Goal: Information Seeking & Learning: Find specific fact

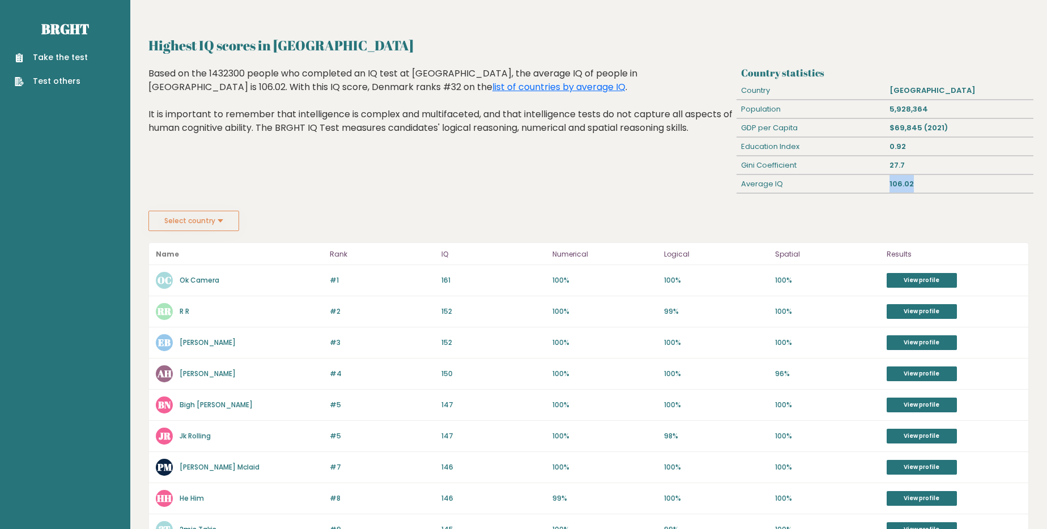
drag, startPoint x: 919, startPoint y: 192, endPoint x: 871, endPoint y: 178, distance: 49.7
click at [871, 178] on div "Country statistics Country Denmark Population 5,928,364 GDP per Capita $69,845 …" at bounding box center [885, 139] width 296 height 144
drag, startPoint x: 914, startPoint y: 217, endPoint x: 903, endPoint y: 215, distance: 10.9
click at [913, 217] on div "Select country Country [GEOGRAPHIC_DATA] [GEOGRAPHIC_DATA] [GEOGRAPHIC_DATA] [U…" at bounding box center [588, 221] width 881 height 20
click at [80, 27] on link "Brght" at bounding box center [65, 29] width 48 height 18
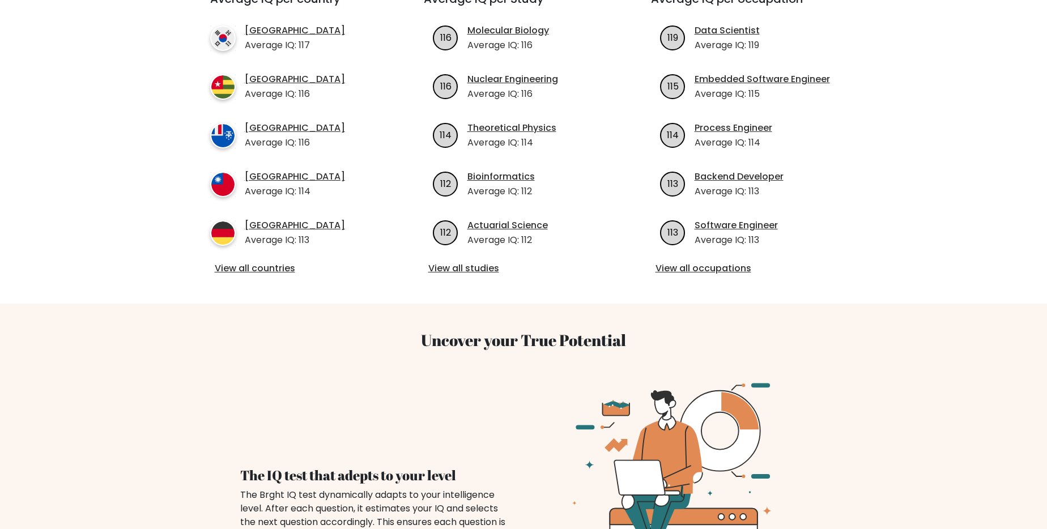
scroll to position [434, 0]
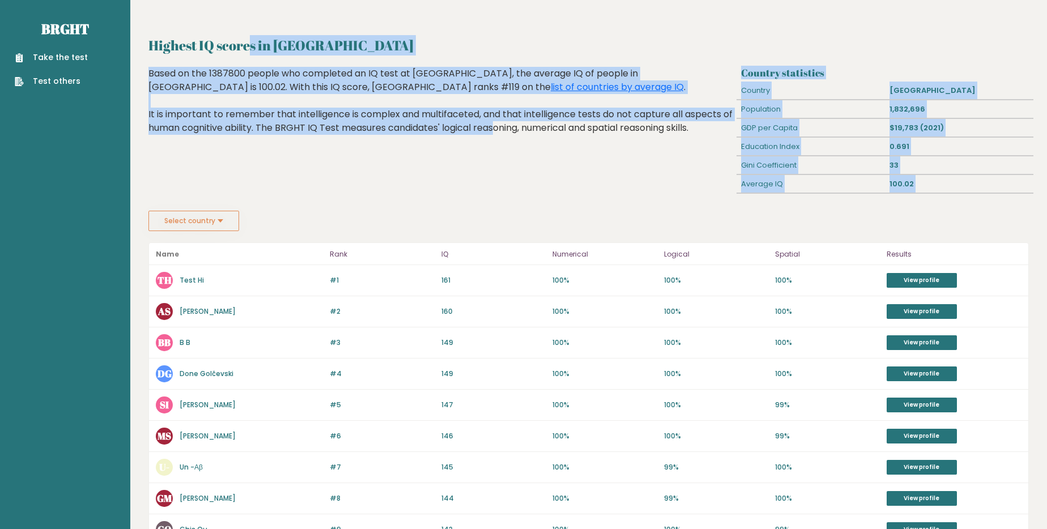
drag, startPoint x: 402, startPoint y: 145, endPoint x: 133, endPoint y: 43, distance: 287.3
click at [133, 43] on div "Highest IQ scores in [GEOGRAPHIC_DATA] Country statistics Country [GEOGRAPHIC_D…" at bounding box center [588, 480] width 917 height 961
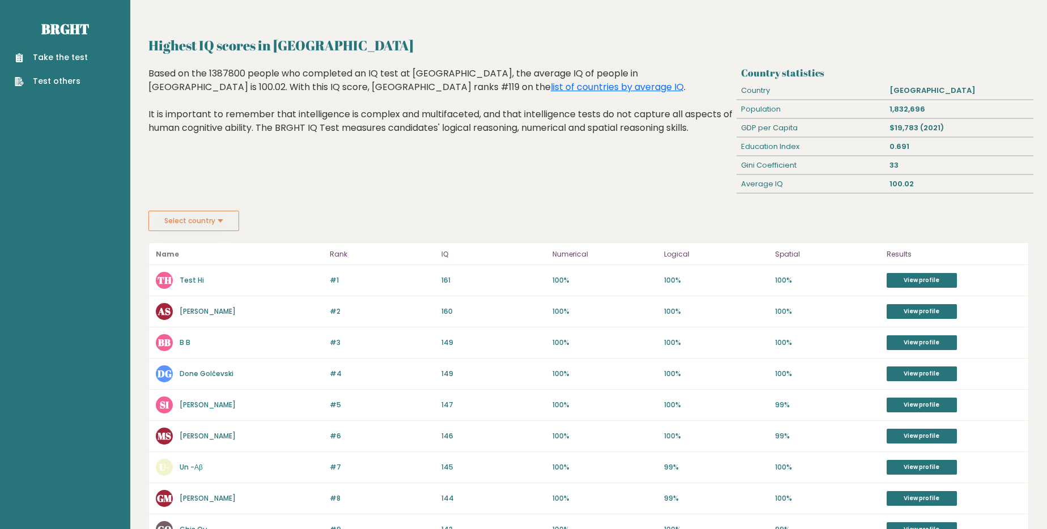
drag, startPoint x: 135, startPoint y: 41, endPoint x: 270, endPoint y: 222, distance: 225.4
click at [270, 222] on div "Highest IQ scores in [GEOGRAPHIC_DATA] Country statistics Country [GEOGRAPHIC_D…" at bounding box center [588, 480] width 917 height 961
click at [154, 41] on h2 "Highest IQ scores in [GEOGRAPHIC_DATA]" at bounding box center [588, 45] width 881 height 20
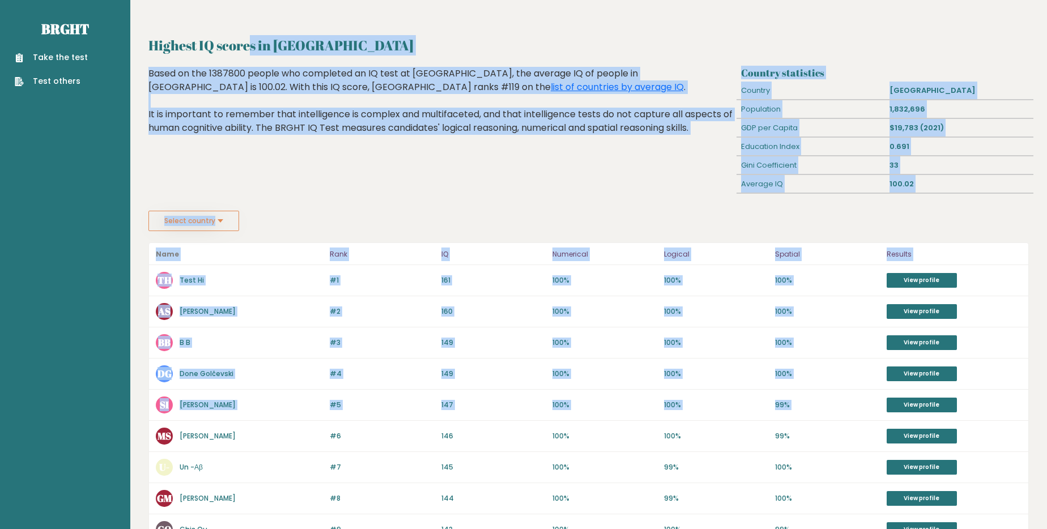
drag, startPoint x: 151, startPoint y: 41, endPoint x: 930, endPoint y: 418, distance: 865.1
click at [930, 418] on div "Highest IQ scores in [GEOGRAPHIC_DATA] Country statistics Country [GEOGRAPHIC_D…" at bounding box center [588, 461] width 881 height 853
click at [851, 207] on div "Country statistics Country [GEOGRAPHIC_DATA] Population 1,832,696 GDP per Capit…" at bounding box center [885, 139] width 296 height 144
click at [837, 231] on div "Select country Country [GEOGRAPHIC_DATA] [GEOGRAPHIC_DATA] [GEOGRAPHIC_DATA] [U…" at bounding box center [588, 221] width 881 height 20
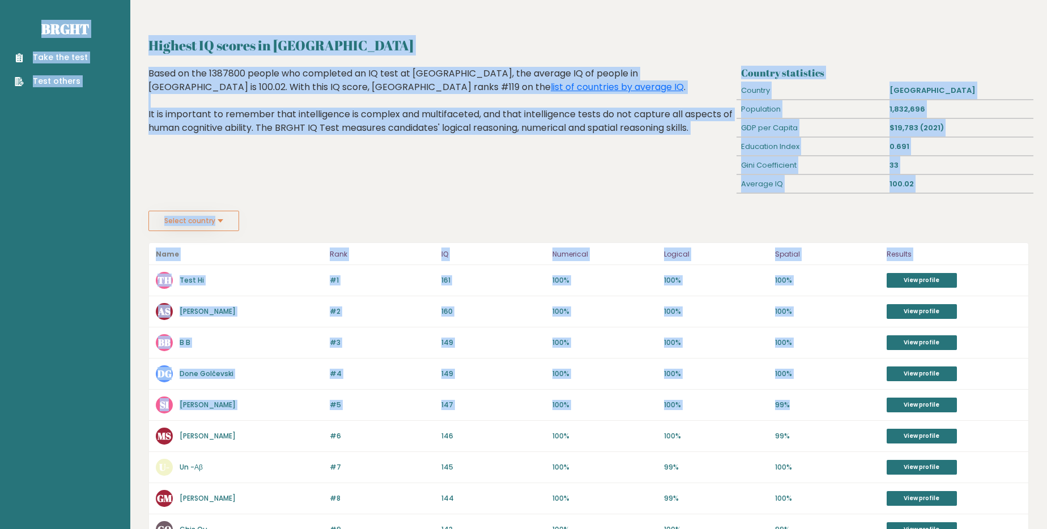
drag, startPoint x: 723, startPoint y: 333, endPoint x: 39, endPoint y: 27, distance: 749.1
click at [39, 27] on main "Brght Take the test Test others Highest IQ scores in [GEOGRAPHIC_DATA] Country …" at bounding box center [523, 480] width 1047 height 961
click at [151, 19] on div "Highest IQ scores in [GEOGRAPHIC_DATA] Country statistics Country [GEOGRAPHIC_D…" at bounding box center [588, 480] width 917 height 961
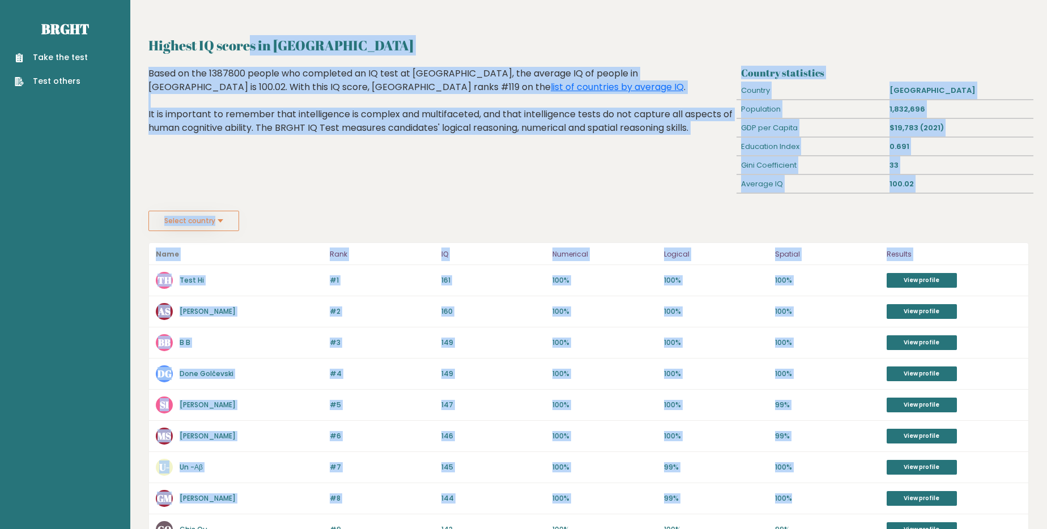
drag, startPoint x: 141, startPoint y: 16, endPoint x: 843, endPoint y: 489, distance: 846.8
click at [843, 489] on div "Highest IQ scores in [GEOGRAPHIC_DATA] Country statistics Country [GEOGRAPHIC_D…" at bounding box center [588, 480] width 917 height 961
click at [843, 489] on div "#8 [PERSON_NAME] Manchev 144 #8 144 100% 99% 100% View profile" at bounding box center [589, 498] width 880 height 31
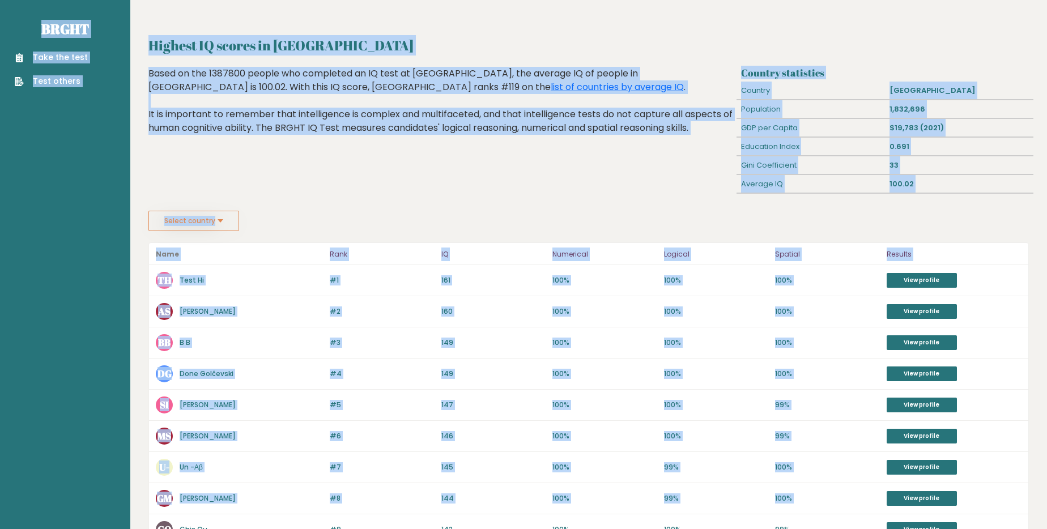
drag, startPoint x: 843, startPoint y: 489, endPoint x: 12, endPoint y: 3, distance: 961.9
click at [12, 3] on main "Brght Take the test Test others Highest IQ scores in [GEOGRAPHIC_DATA] Country …" at bounding box center [523, 480] width 1047 height 961
click at [139, 25] on div "Highest IQ scores in [GEOGRAPHIC_DATA] Country statistics Country [GEOGRAPHIC_D…" at bounding box center [588, 480] width 917 height 961
click at [154, 24] on div "Highest IQ scores in [GEOGRAPHIC_DATA] Country statistics Country [GEOGRAPHIC_D…" at bounding box center [588, 480] width 917 height 961
drag, startPoint x: 27, startPoint y: 21, endPoint x: 851, endPoint y: 453, distance: 930.1
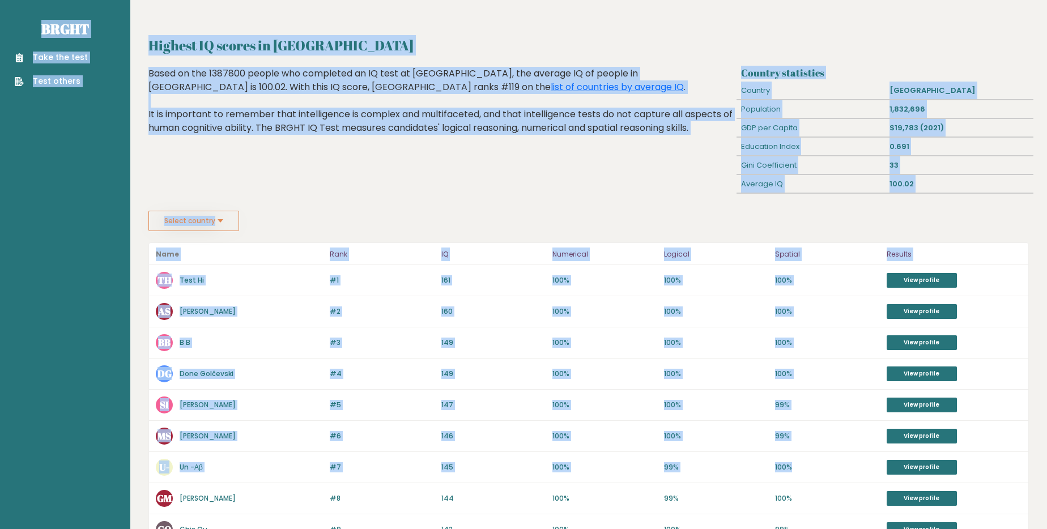
click at [852, 453] on main "Brght Take the test Test others Highest IQ scores in [GEOGRAPHIC_DATA] Country …" at bounding box center [523, 480] width 1047 height 961
click at [846, 454] on div "#7 U- Un -Αβ 145 #7 145 100% 99% 100% View profile" at bounding box center [589, 467] width 880 height 31
drag, startPoint x: 36, startPoint y: 16, endPoint x: 996, endPoint y: 510, distance: 1080.0
click at [996, 510] on main "Brght Take the test Test others Highest IQ scores in [GEOGRAPHIC_DATA] Country …" at bounding box center [523, 480] width 1047 height 961
click at [814, 494] on p "100%" at bounding box center [827, 499] width 105 height 10
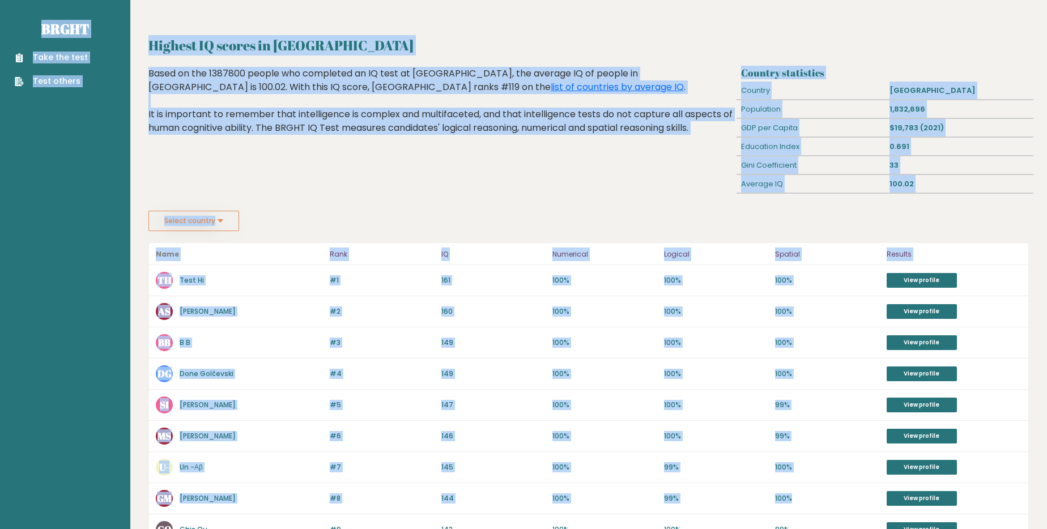
drag, startPoint x: 823, startPoint y: 497, endPoint x: 20, endPoint y: 12, distance: 938.2
click at [20, 12] on main "Brght Take the test Test others Highest IQ scores in [GEOGRAPHIC_DATA] Country …" at bounding box center [523, 480] width 1047 height 961
click at [19, 12] on nav "Brght Take the test Test others" at bounding box center [65, 45] width 112 height 90
drag, startPoint x: 19, startPoint y: 12, endPoint x: 19, endPoint y: 31, distance: 19.3
click at [19, 31] on nav "Brght Take the test Test others" at bounding box center [65, 45] width 112 height 90
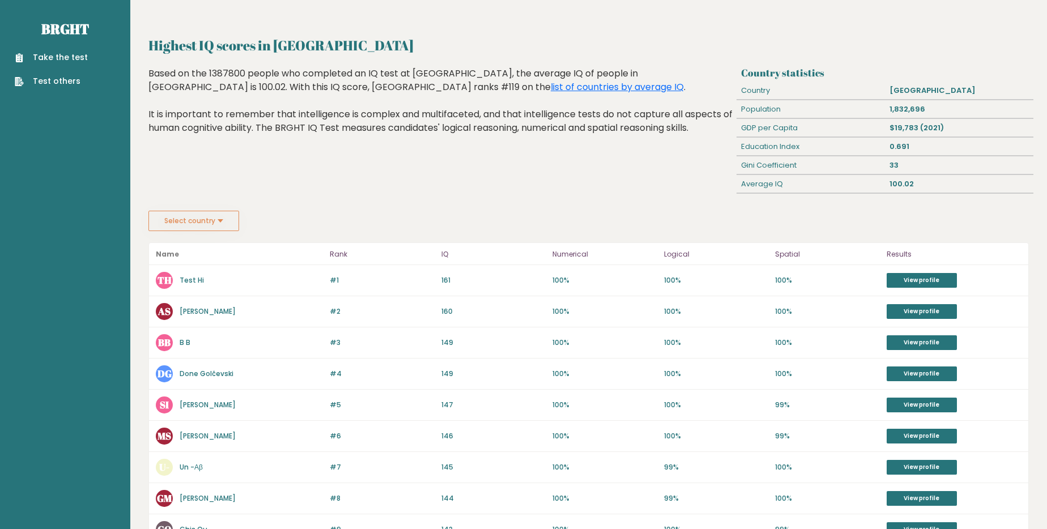
click at [19, 11] on nav "Brght Take the test Test others" at bounding box center [65, 45] width 112 height 90
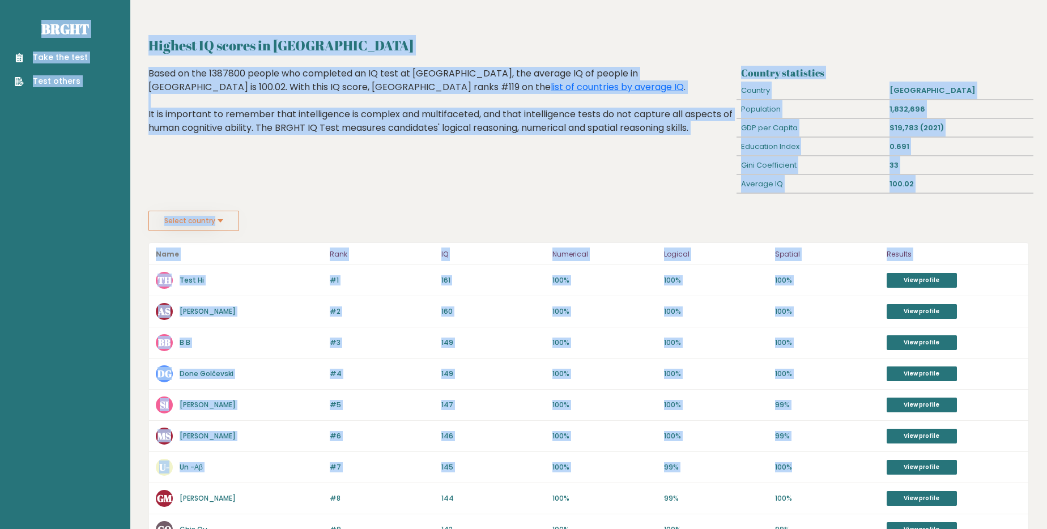
drag, startPoint x: 76, startPoint y: 49, endPoint x: 815, endPoint y: 474, distance: 852.5
click at [814, 474] on main "Brght Take the test Test others Highest IQ scores in [GEOGRAPHIC_DATA] Country …" at bounding box center [523, 480] width 1047 height 961
click at [815, 474] on div "#7 U- Un -Αβ 145 #7 145 100% 99% 100% View profile" at bounding box center [589, 467] width 880 height 31
drag, startPoint x: 941, startPoint y: 216, endPoint x: 889, endPoint y: 210, distance: 52.0
click at [889, 210] on div "Highest IQ scores in [GEOGRAPHIC_DATA] Country statistics Country [GEOGRAPHIC_D…" at bounding box center [588, 461] width 881 height 853
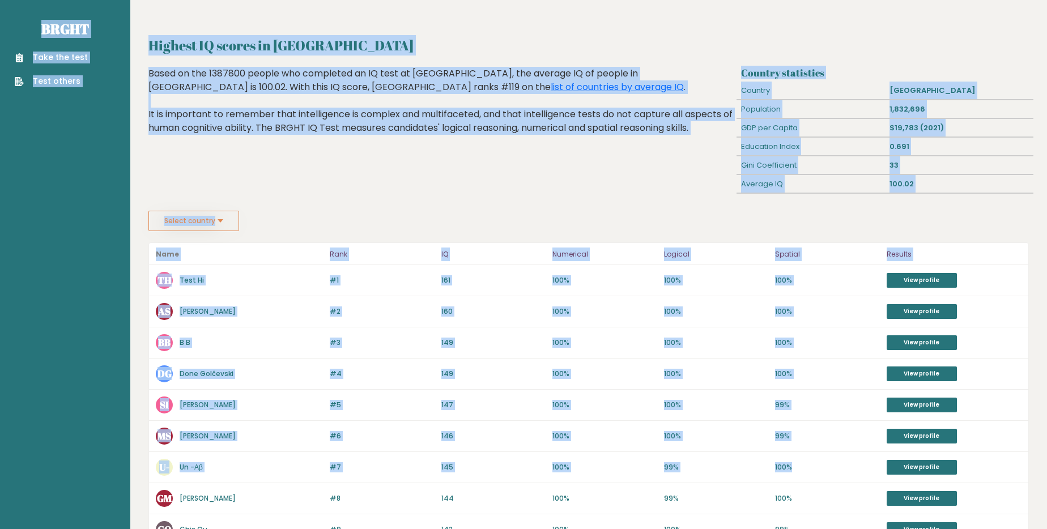
click at [359, 17] on div "Highest IQ scores in [GEOGRAPHIC_DATA] Country statistics Country [GEOGRAPHIC_D…" at bounding box center [588, 480] width 917 height 961
